Goal: Find specific page/section: Locate a particular part of the current website

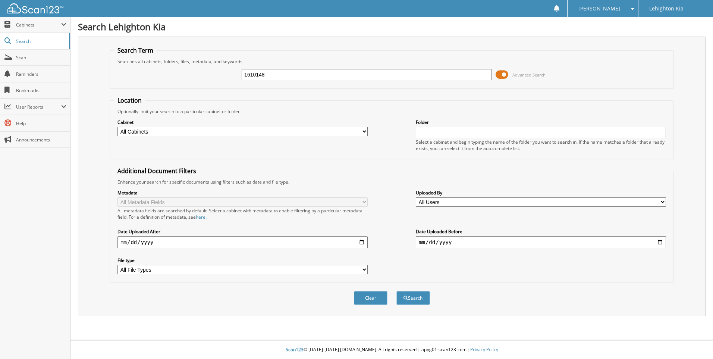
type input "1610148"
click at [396, 291] on button "Search" at bounding box center [413, 298] width 34 height 14
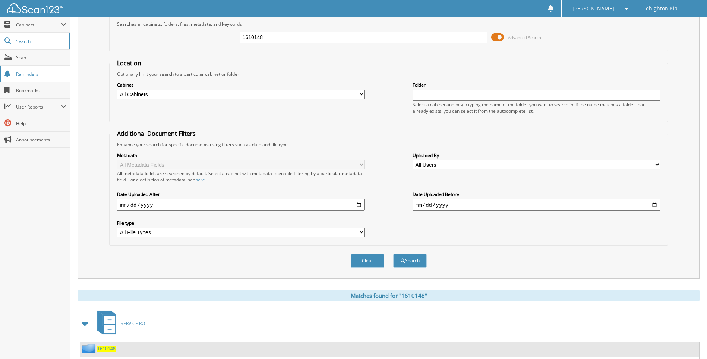
scroll to position [87, 0]
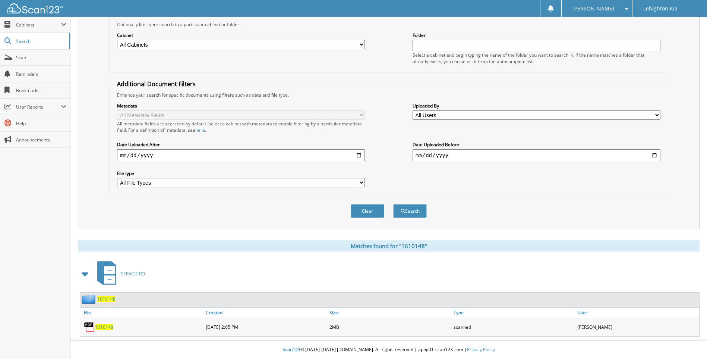
click at [103, 325] on span "1610148" at bounding box center [104, 326] width 18 height 6
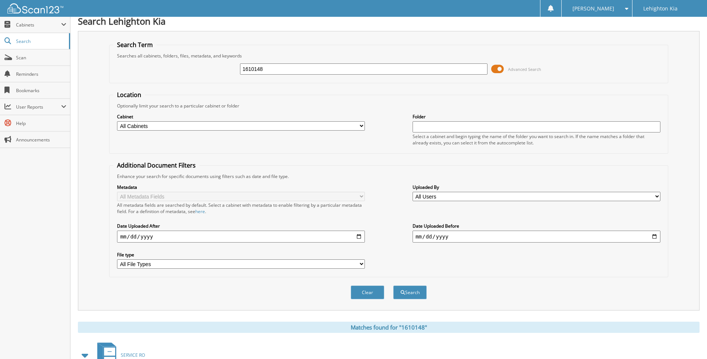
scroll to position [0, 0]
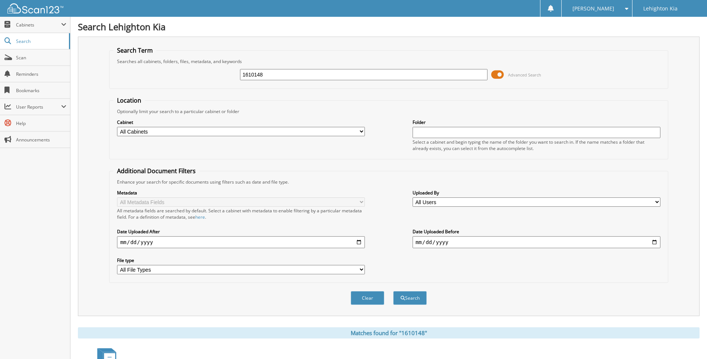
drag, startPoint x: 270, startPoint y: 79, endPoint x: 222, endPoint y: 68, distance: 49.7
click at [222, 68] on div "1610148 Advanced Search" at bounding box center [388, 74] width 550 height 20
type input "1611761"
click at [393, 291] on button "Search" at bounding box center [410, 298] width 34 height 14
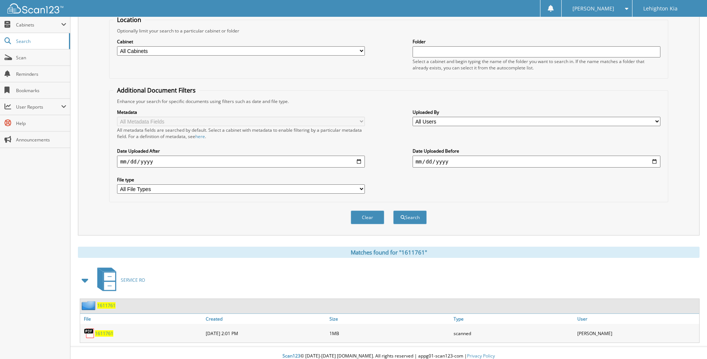
scroll to position [87, 0]
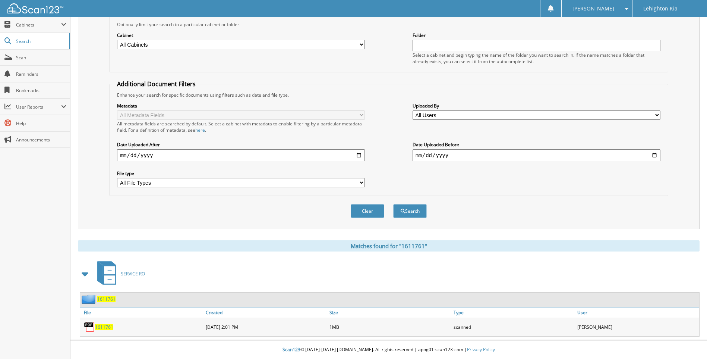
click at [88, 326] on img at bounding box center [89, 326] width 11 height 11
click at [98, 328] on span "1611761" at bounding box center [104, 326] width 18 height 6
